Goal: Task Accomplishment & Management: Manage account settings

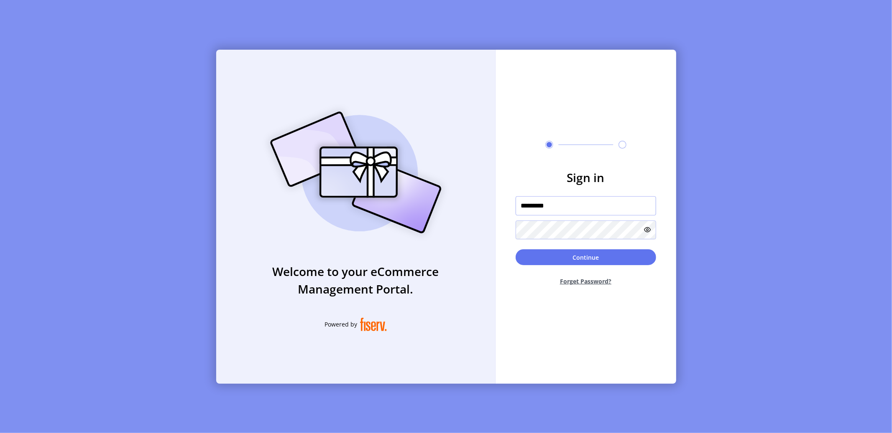
click at [587, 211] on input "*********" at bounding box center [585, 205] width 140 height 19
type input "**********"
click at [584, 259] on button "Continue" at bounding box center [585, 258] width 140 height 16
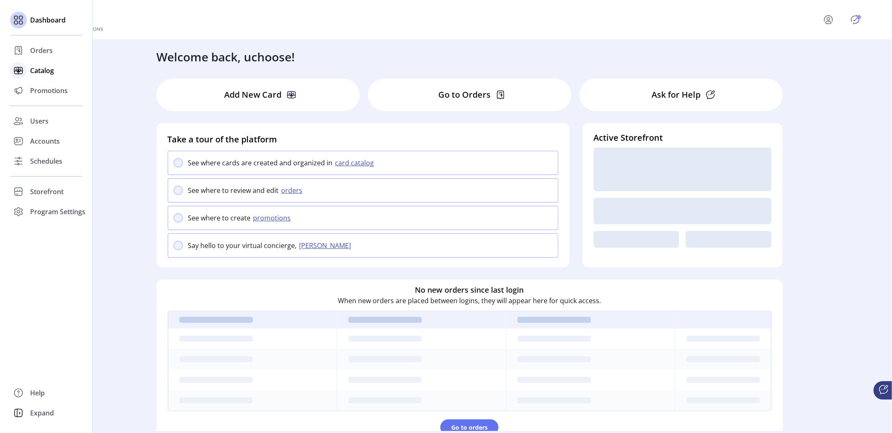
click at [44, 74] on span "Catalog" at bounding box center [42, 71] width 24 height 10
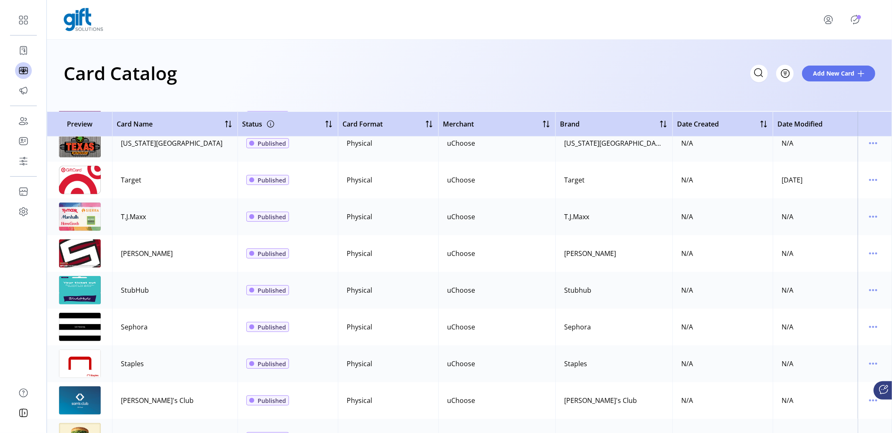
scroll to position [279, 0]
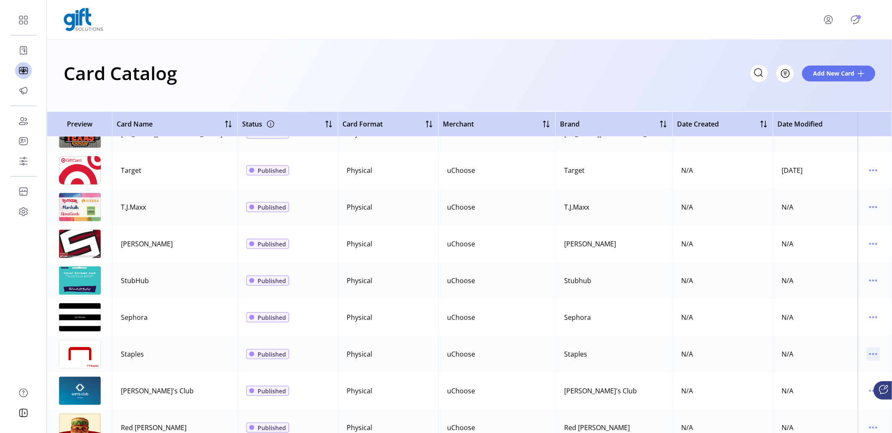
click at [872, 354] on icon "menu" at bounding box center [872, 354] width 13 height 13
click at [837, 384] on span "Edit Details" at bounding box center [833, 383] width 69 height 7
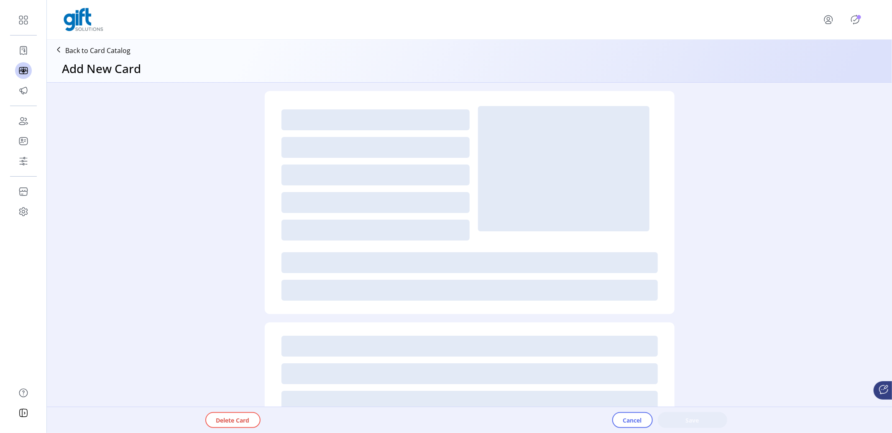
type textarea "*********"
type input "***"
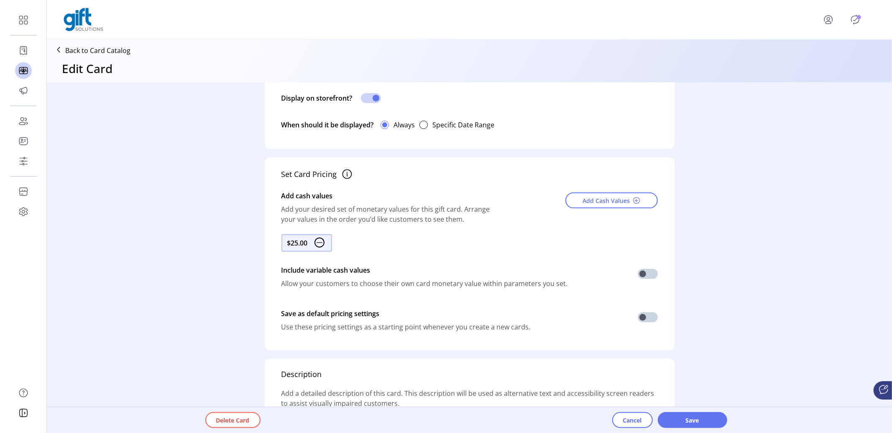
scroll to position [410, 0]
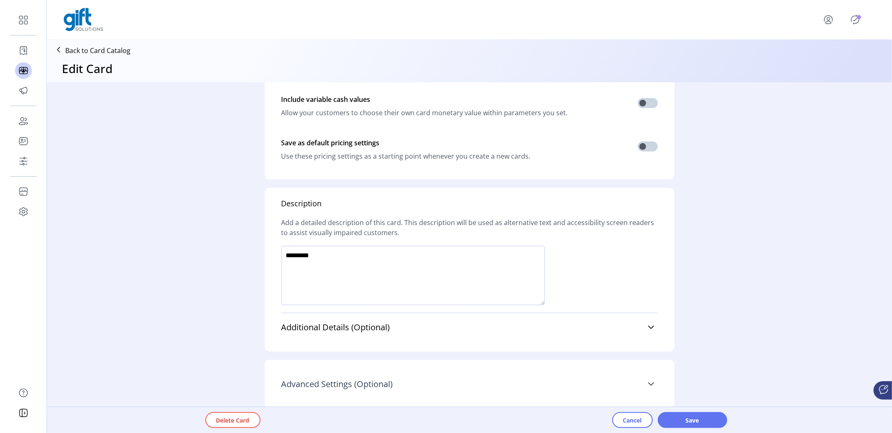
click at [644, 380] on link "Advanced Settings (Optional)" at bounding box center [469, 384] width 376 height 18
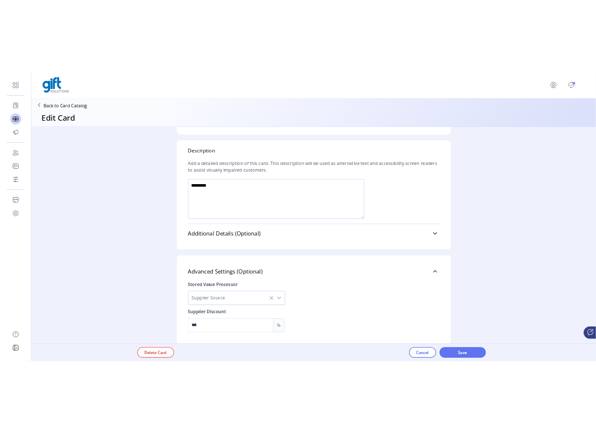
scroll to position [502, 0]
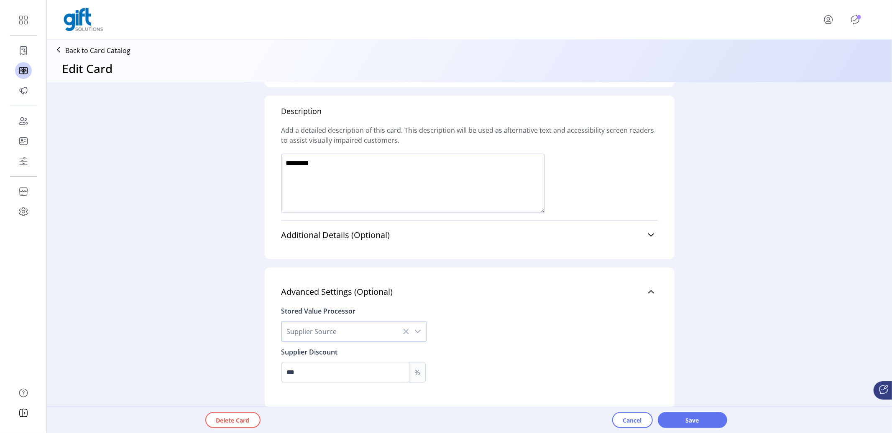
click at [355, 334] on span "Supplier Source" at bounding box center [345, 332] width 127 height 20
click at [536, 344] on div "Stored Value Processor Supplier Source Valuelink Blackhawk Incomm Supplier Disc…" at bounding box center [469, 342] width 376 height 82
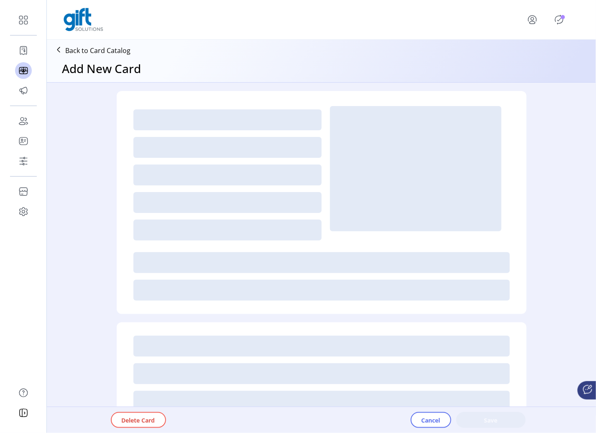
type textarea "*********"
type input "***"
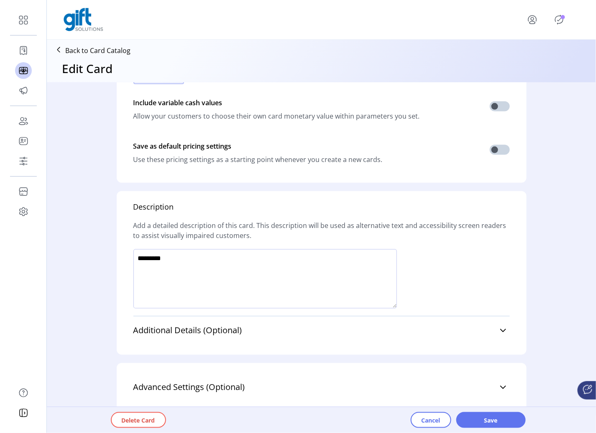
scroll to position [410, 0]
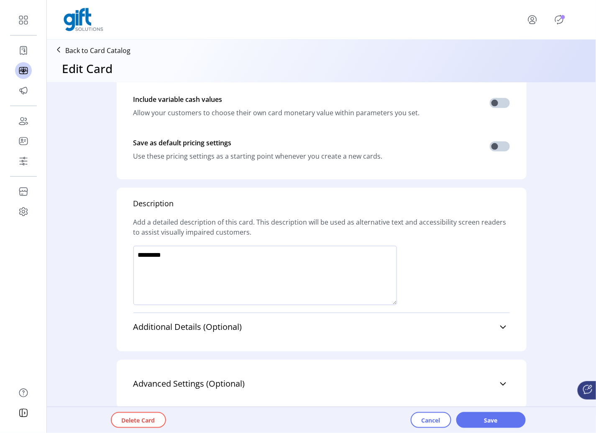
click at [298, 394] on div "Advanced Settings (Optional) Stored Value Processor Supplier Source Supplier Di…" at bounding box center [321, 384] width 376 height 28
click at [500, 384] on icon at bounding box center [503, 384] width 6 height 3
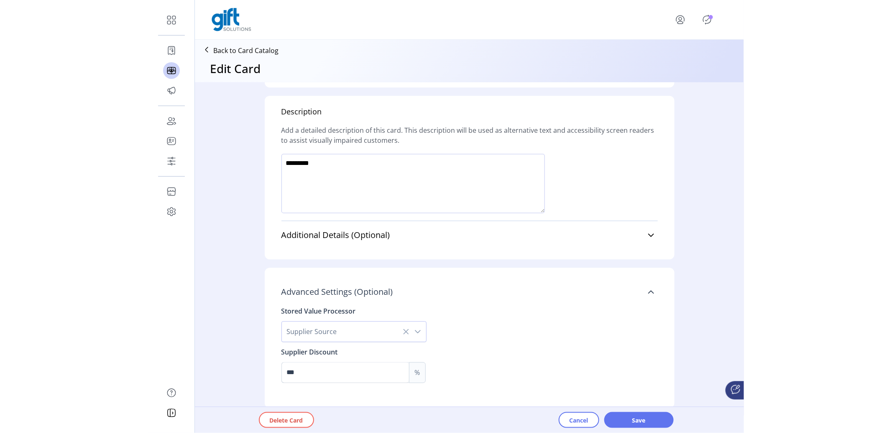
scroll to position [502, 0]
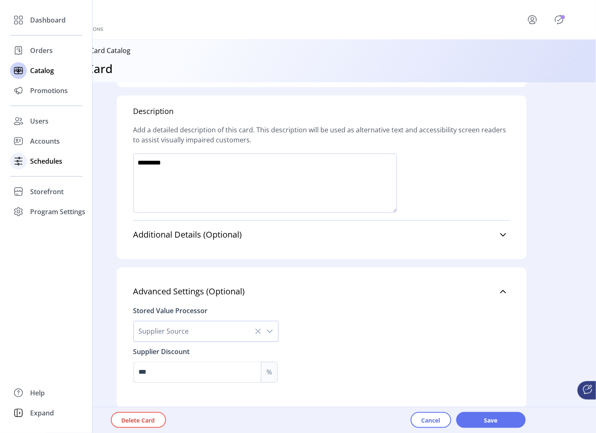
click at [56, 161] on span "Schedules" at bounding box center [46, 161] width 32 height 10
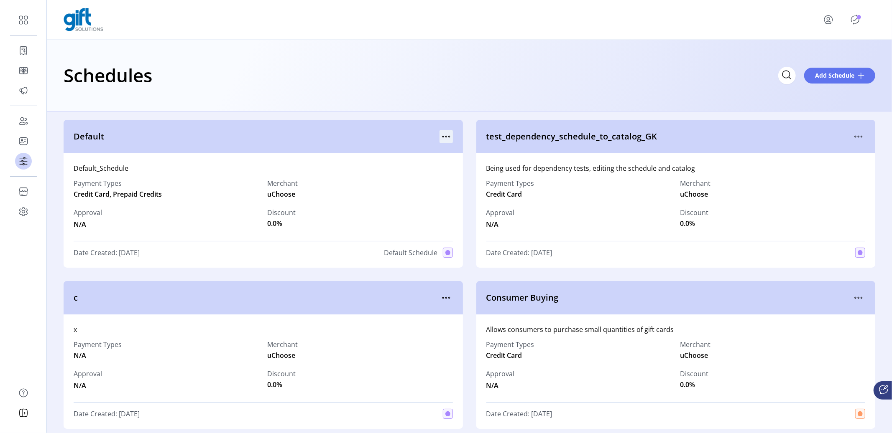
click at [447, 133] on icon "menu" at bounding box center [445, 136] width 13 height 13
click at [399, 94] on div "Schedules Add Schedule" at bounding box center [469, 76] width 845 height 72
click at [444, 138] on icon "menu" at bounding box center [445, 136] width 13 height 13
click at [461, 184] on link "View Cards" at bounding box center [478, 179] width 79 height 13
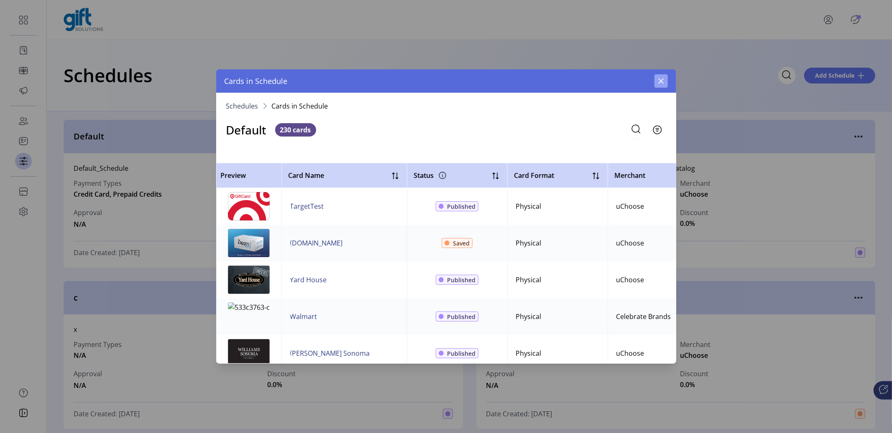
click at [595, 79] on icon "button" at bounding box center [660, 81] width 5 height 5
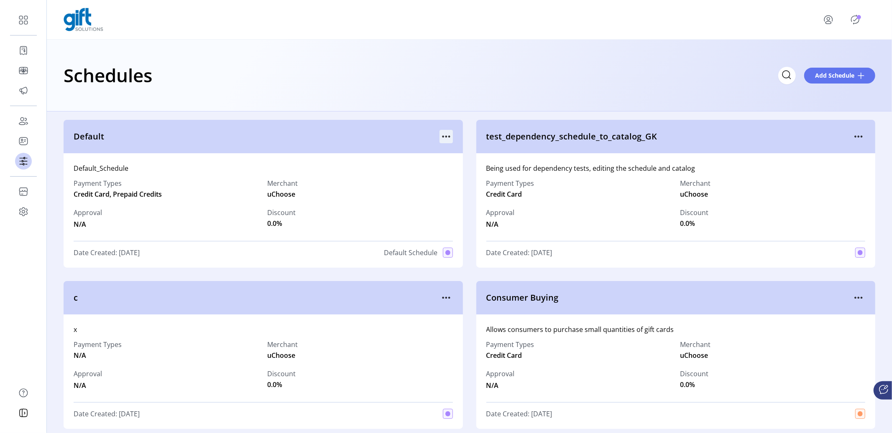
click at [443, 140] on icon "menu" at bounding box center [445, 136] width 13 height 13
click at [483, 165] on span "Edit Details" at bounding box center [478, 166] width 69 height 7
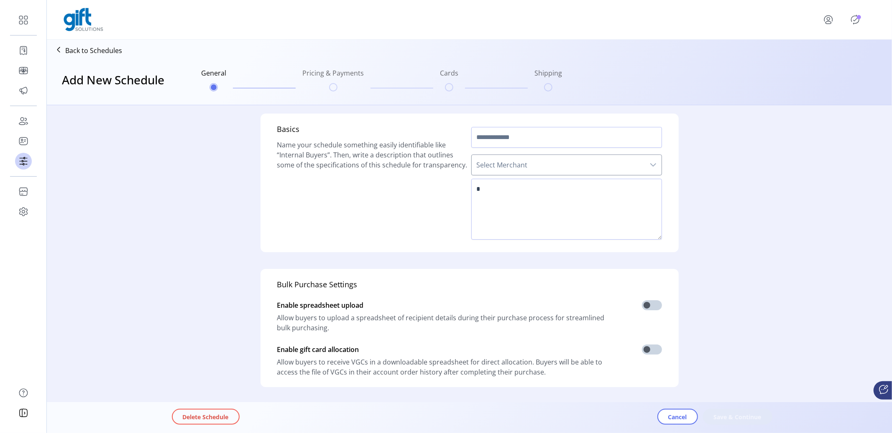
scroll to position [163, 0]
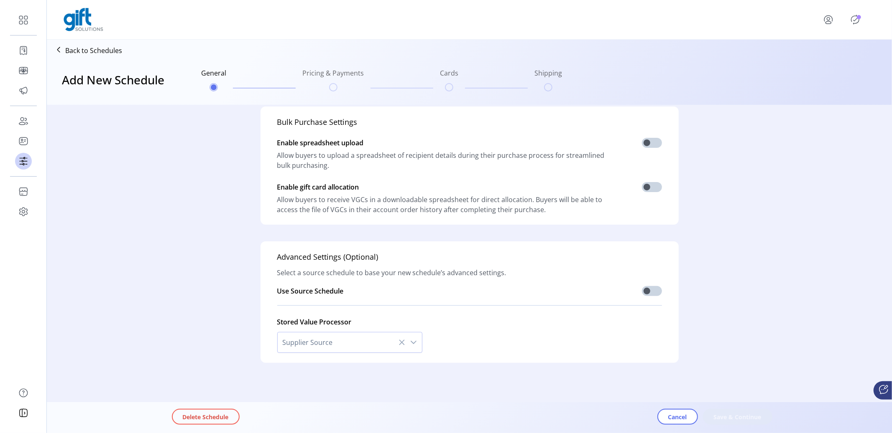
type input "*******"
type textarea "**********"
click at [595, 417] on span "Save & Continue" at bounding box center [738, 417] width 48 height 9
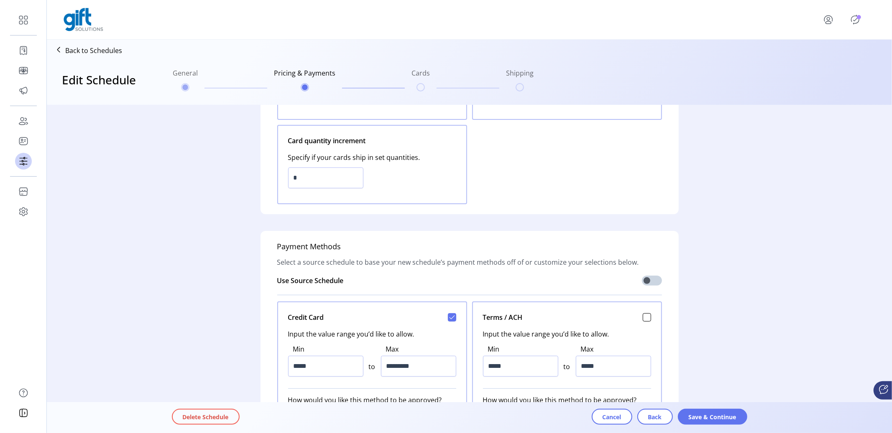
scroll to position [0, 0]
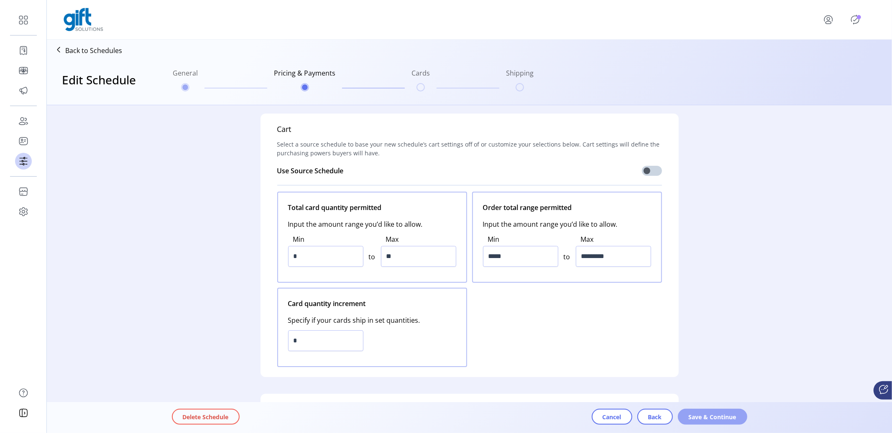
click at [595, 416] on span "Save & Continue" at bounding box center [712, 417] width 48 height 9
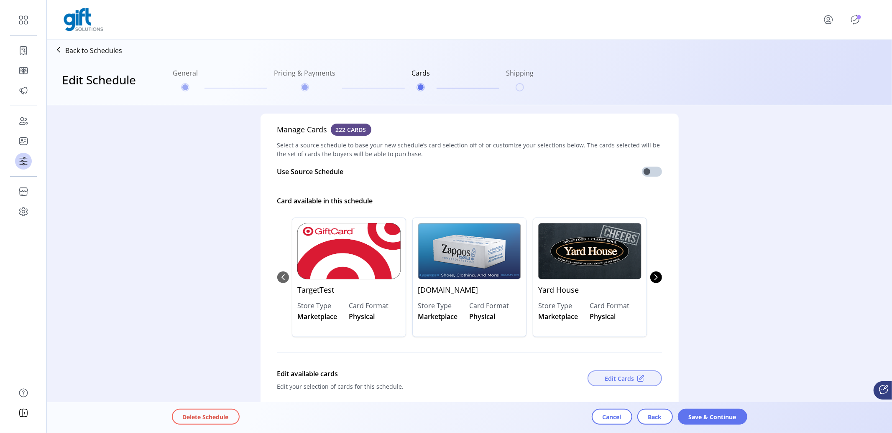
click at [595, 377] on span "Edit Cards" at bounding box center [619, 379] width 29 height 9
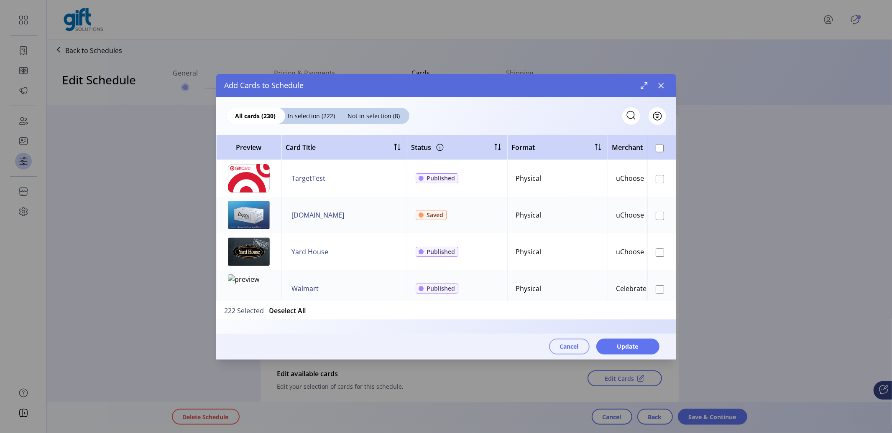
click at [571, 347] on span "Cancel" at bounding box center [569, 346] width 19 height 9
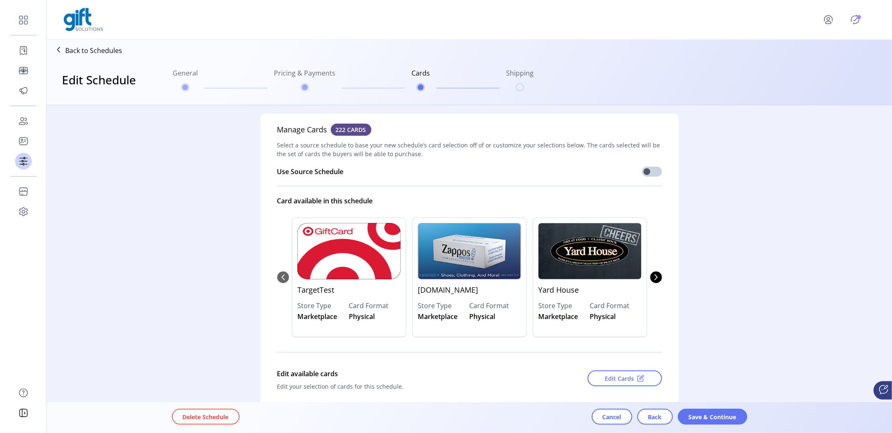
drag, startPoint x: 331, startPoint y: 128, endPoint x: 370, endPoint y: 129, distance: 38.9
click at [370, 129] on h5 "Manage Cards 222 CARDS" at bounding box center [325, 132] width 97 height 17
drag, startPoint x: 331, startPoint y: 130, endPoint x: 343, endPoint y: 131, distance: 11.3
click at [343, 131] on span "222 CARDS" at bounding box center [351, 130] width 41 height 12
drag, startPoint x: 286, startPoint y: 171, endPoint x: 348, endPoint y: 168, distance: 62.8
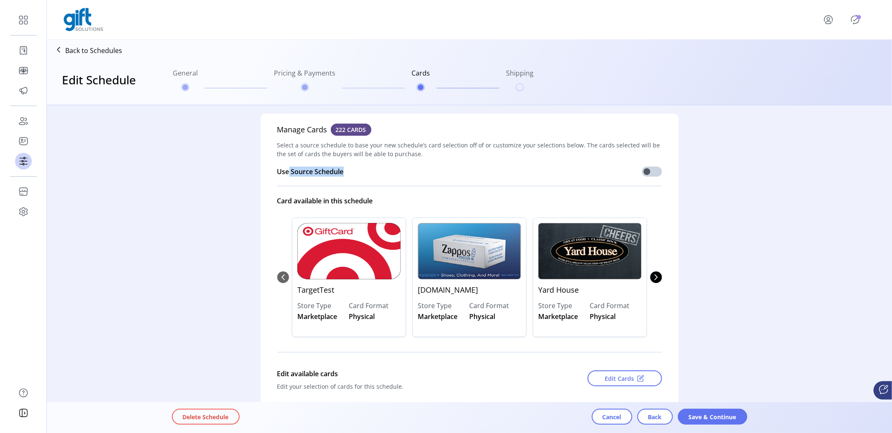
click at [348, 168] on div "Use Source Schedule" at bounding box center [469, 168] width 385 height 21
click at [446, 164] on div "Use Source Schedule" at bounding box center [469, 168] width 385 height 21
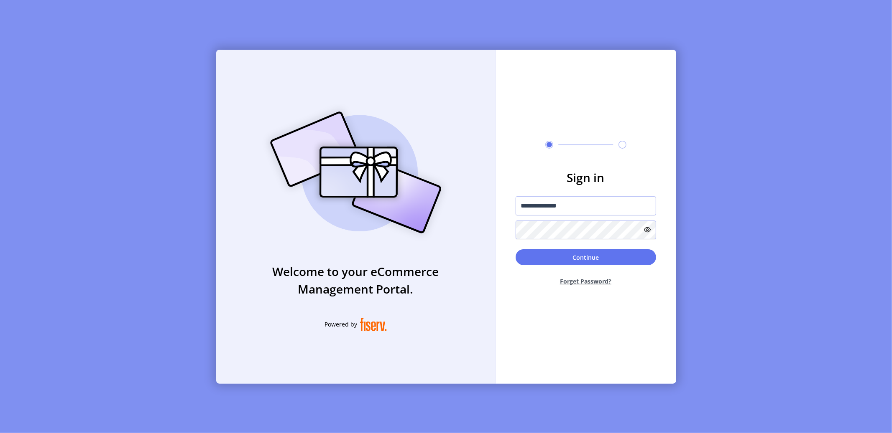
drag, startPoint x: 273, startPoint y: 172, endPoint x: 345, endPoint y: 172, distance: 72.3
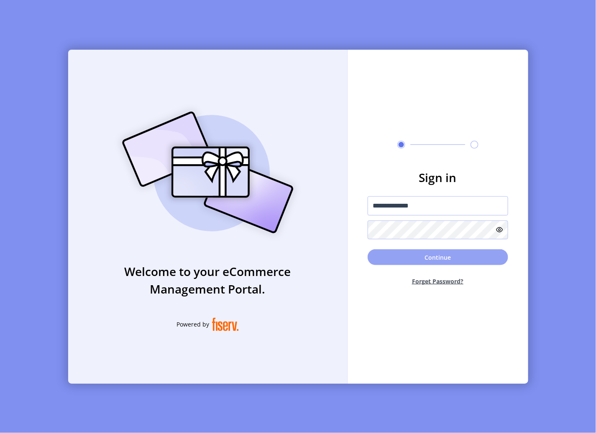
click at [440, 256] on button "Continue" at bounding box center [437, 258] width 140 height 16
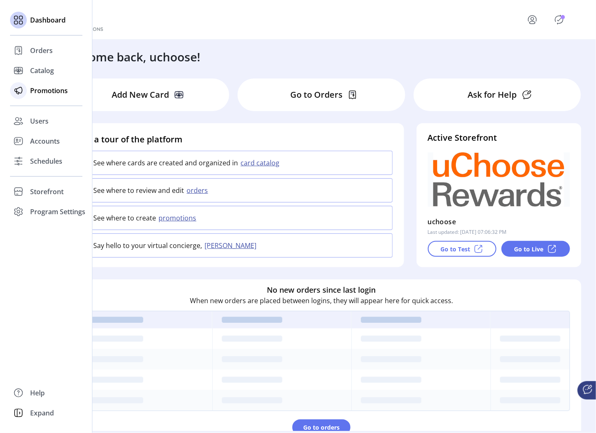
click at [56, 89] on span "Promotions" at bounding box center [49, 91] width 38 height 10
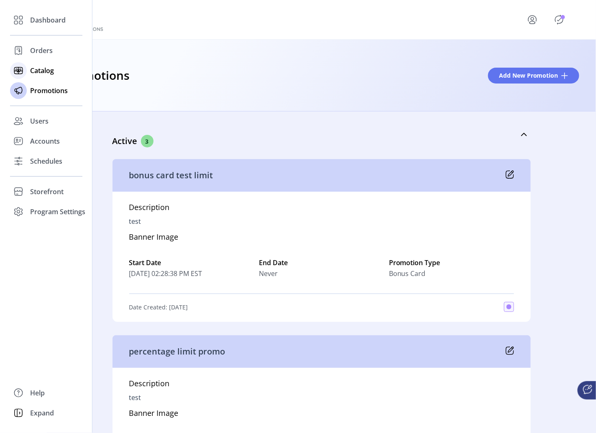
click at [54, 68] on span "Catalog" at bounding box center [42, 71] width 24 height 10
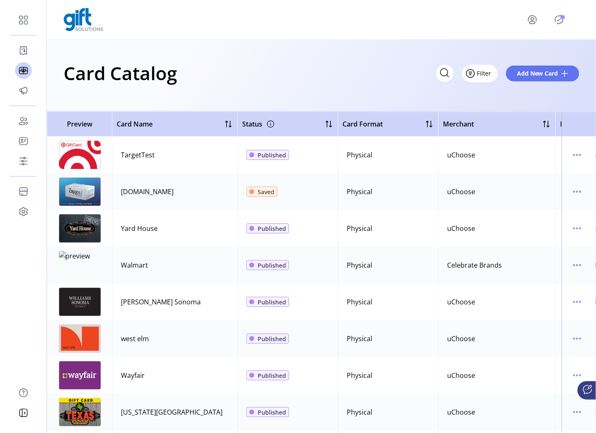
click at [489, 78] on button "Filter" at bounding box center [480, 74] width 36 height 18
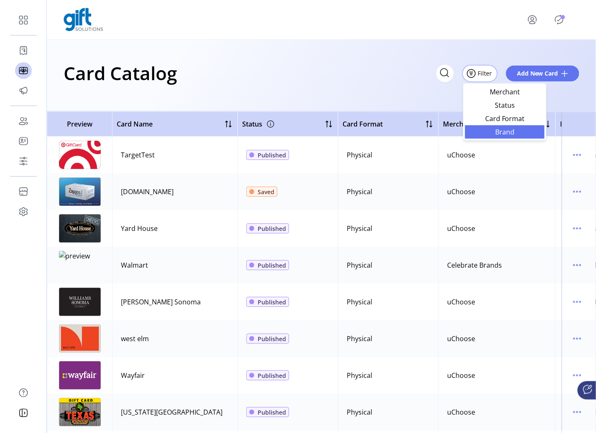
click at [497, 129] on span "Brand" at bounding box center [504, 132] width 69 height 7
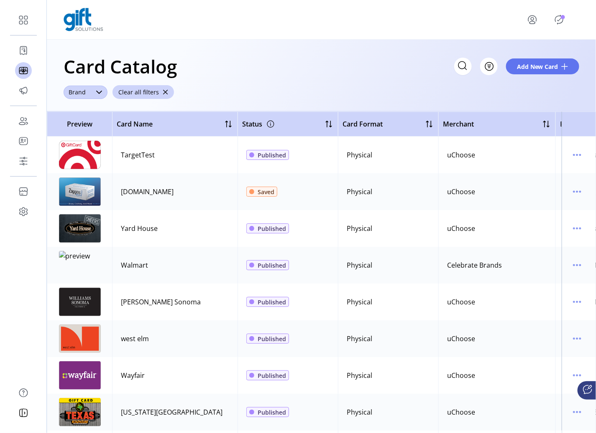
click at [86, 91] on span "Brand" at bounding box center [77, 92] width 27 height 13
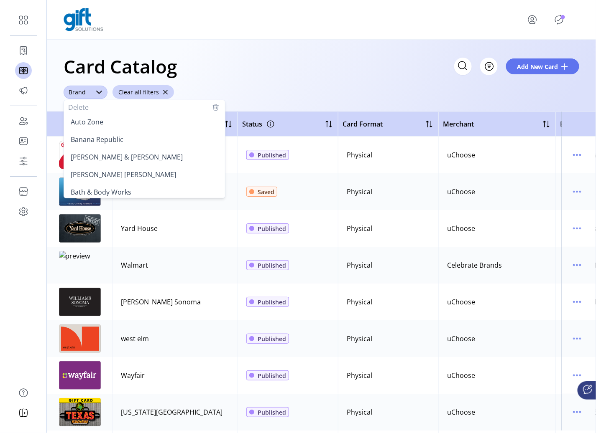
scroll to position [422, 0]
click at [333, 61] on div "Card Catalog Filter Add New Card" at bounding box center [321, 66] width 515 height 29
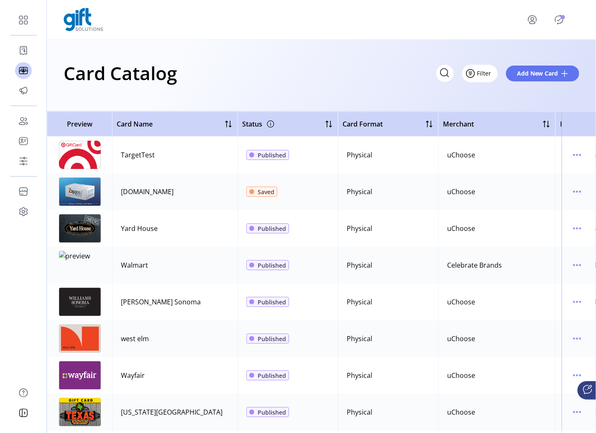
drag, startPoint x: 492, startPoint y: 72, endPoint x: 487, endPoint y: 73, distance: 5.0
click at [491, 72] on span "Filter" at bounding box center [484, 73] width 14 height 9
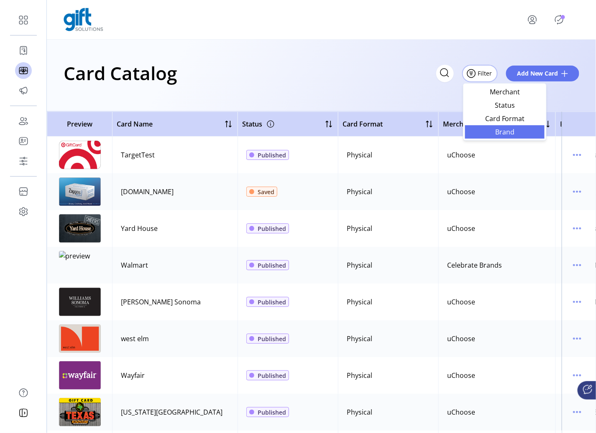
click at [496, 129] on span "Brand" at bounding box center [504, 132] width 69 height 7
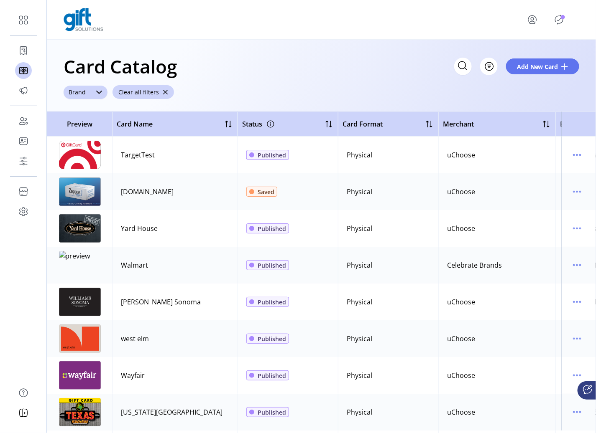
click at [76, 93] on span "Brand" at bounding box center [77, 92] width 27 height 13
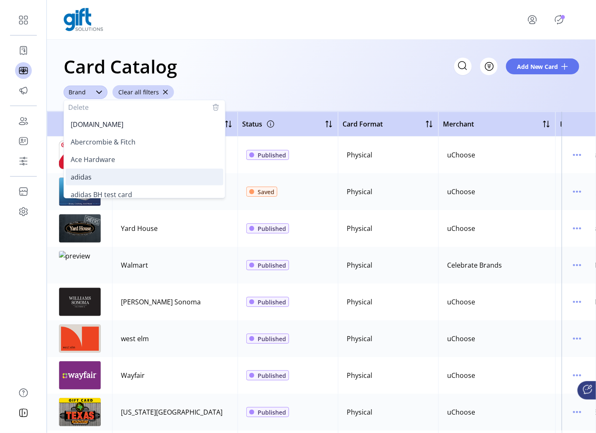
click at [108, 173] on li "adidas" at bounding box center [145, 177] width 158 height 17
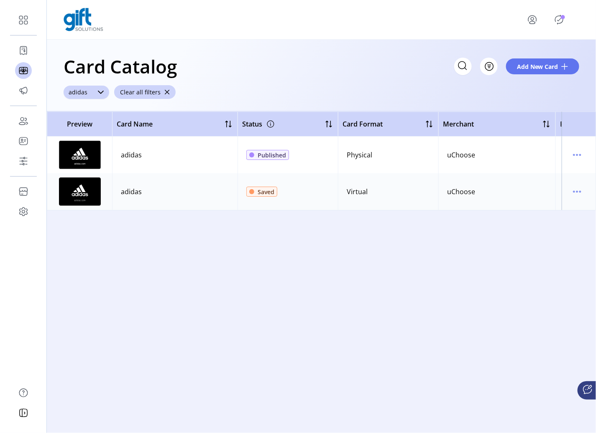
click at [394, 278] on div "Preview Card Name Status Card Format Merchant Brand Date Created Date Modified …" at bounding box center [321, 273] width 549 height 322
click at [373, 329] on div "Preview Card Name Status Card Format Merchant Brand Date Created Date Modified …" at bounding box center [321, 273] width 549 height 322
